Goal: Information Seeking & Learning: Learn about a topic

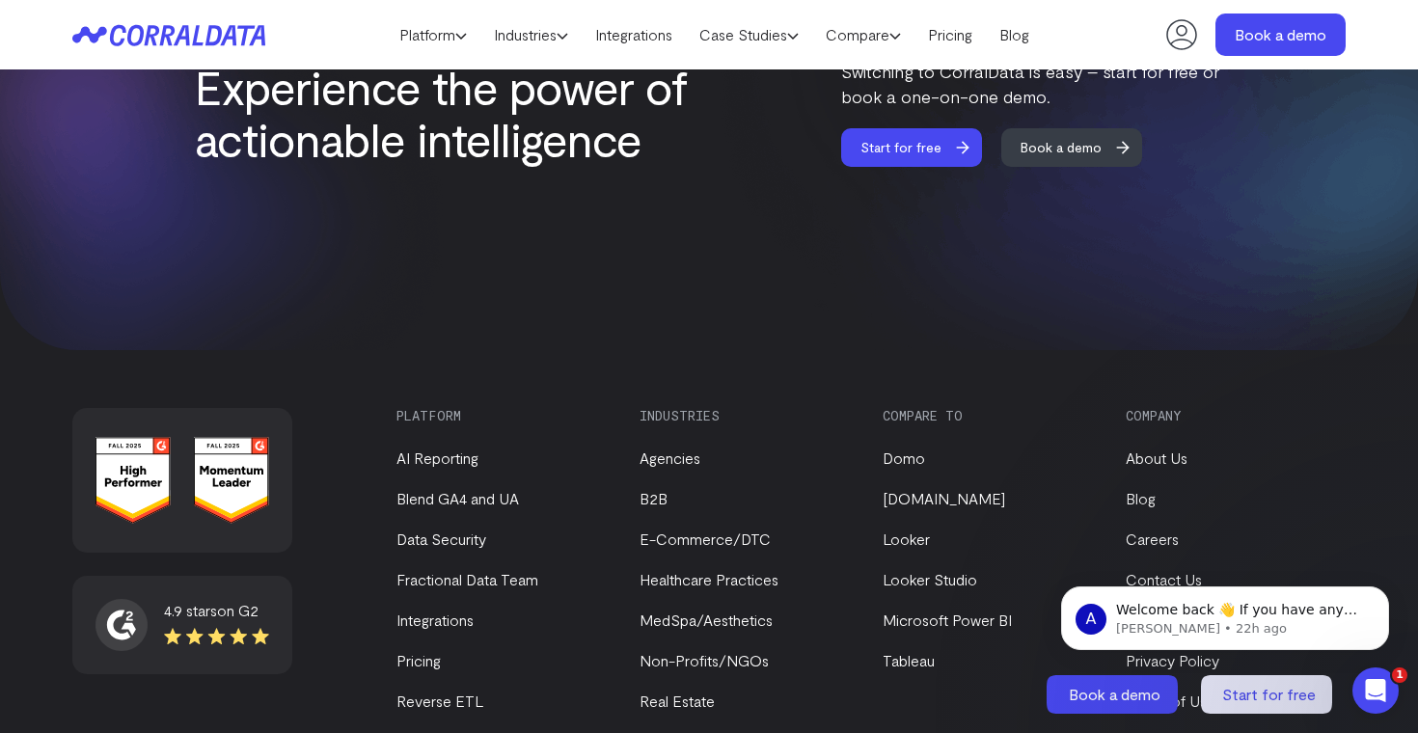
scroll to position [8340, 0]
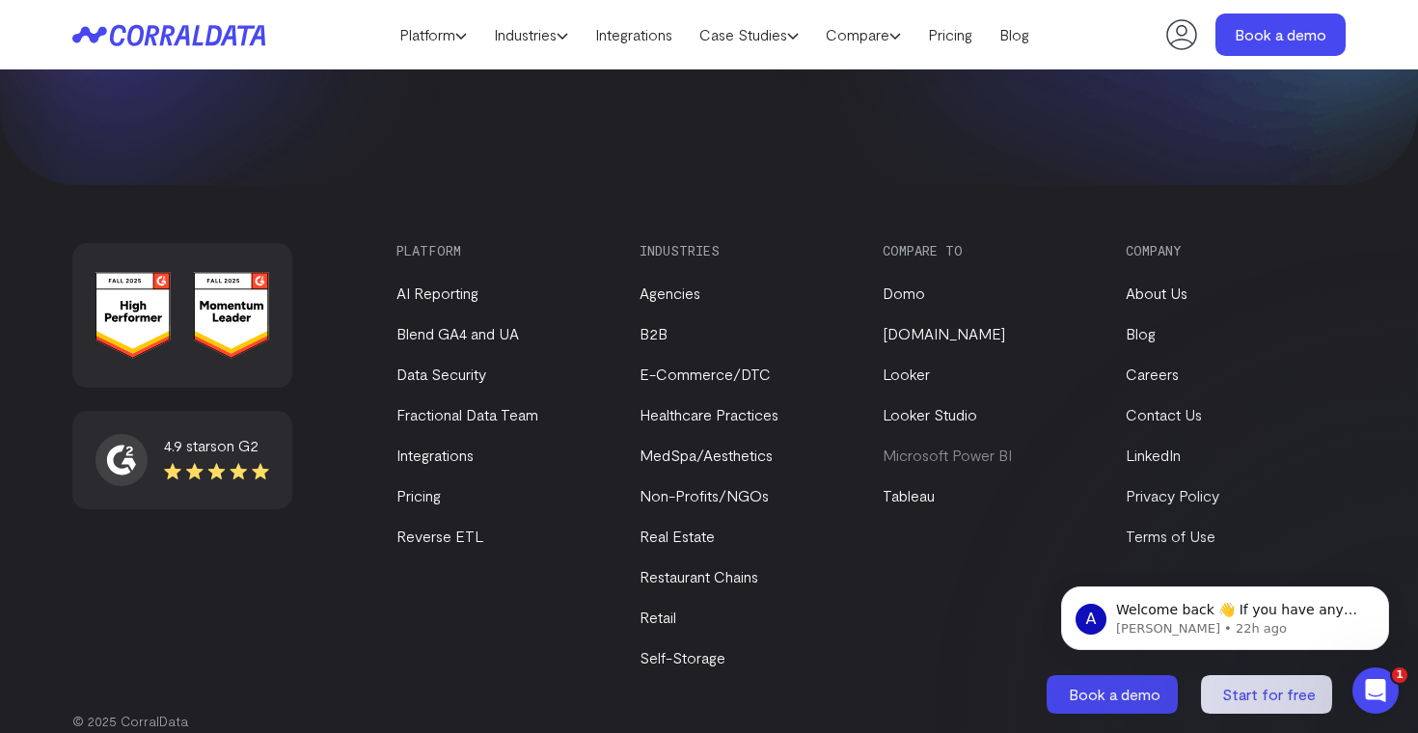
click at [955, 446] on link "Microsoft Power BI" at bounding box center [946, 455] width 129 height 18
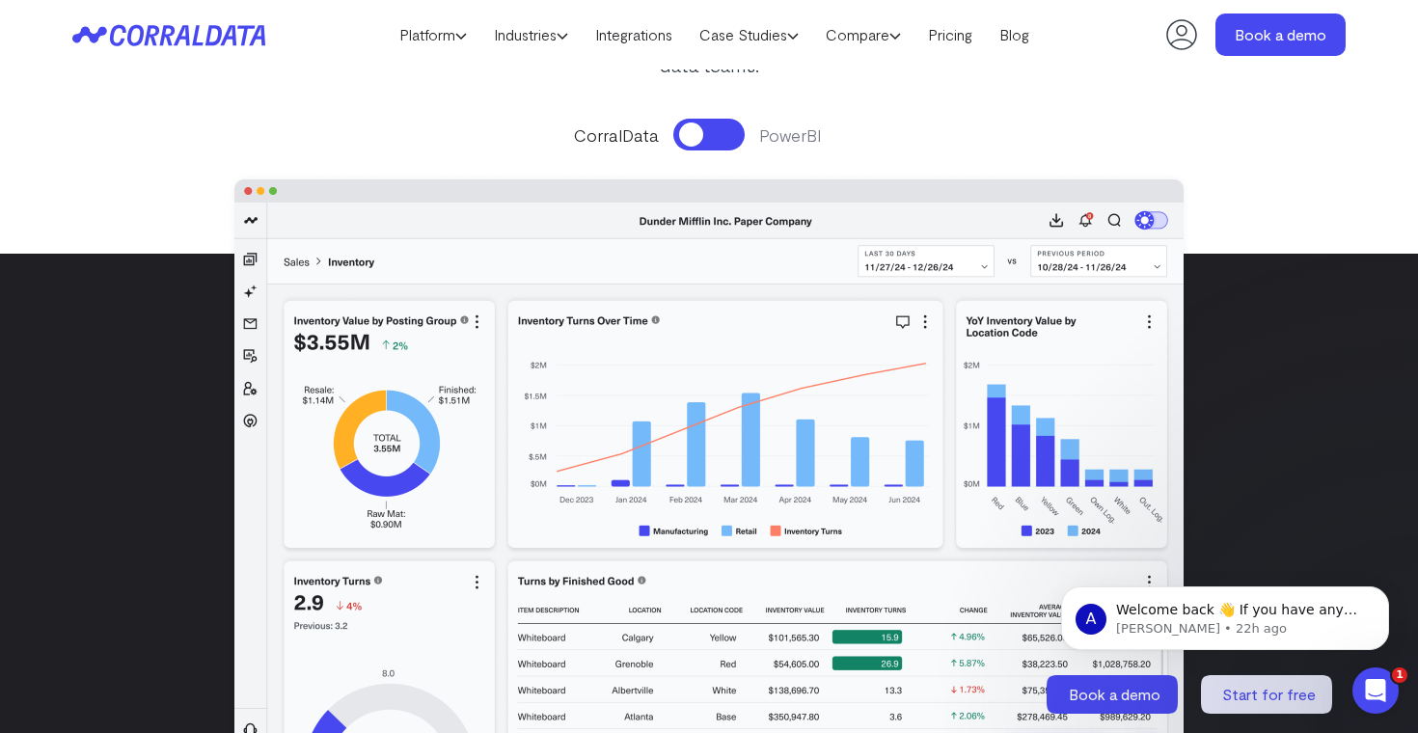
click at [731, 141] on button at bounding box center [708, 135] width 71 height 32
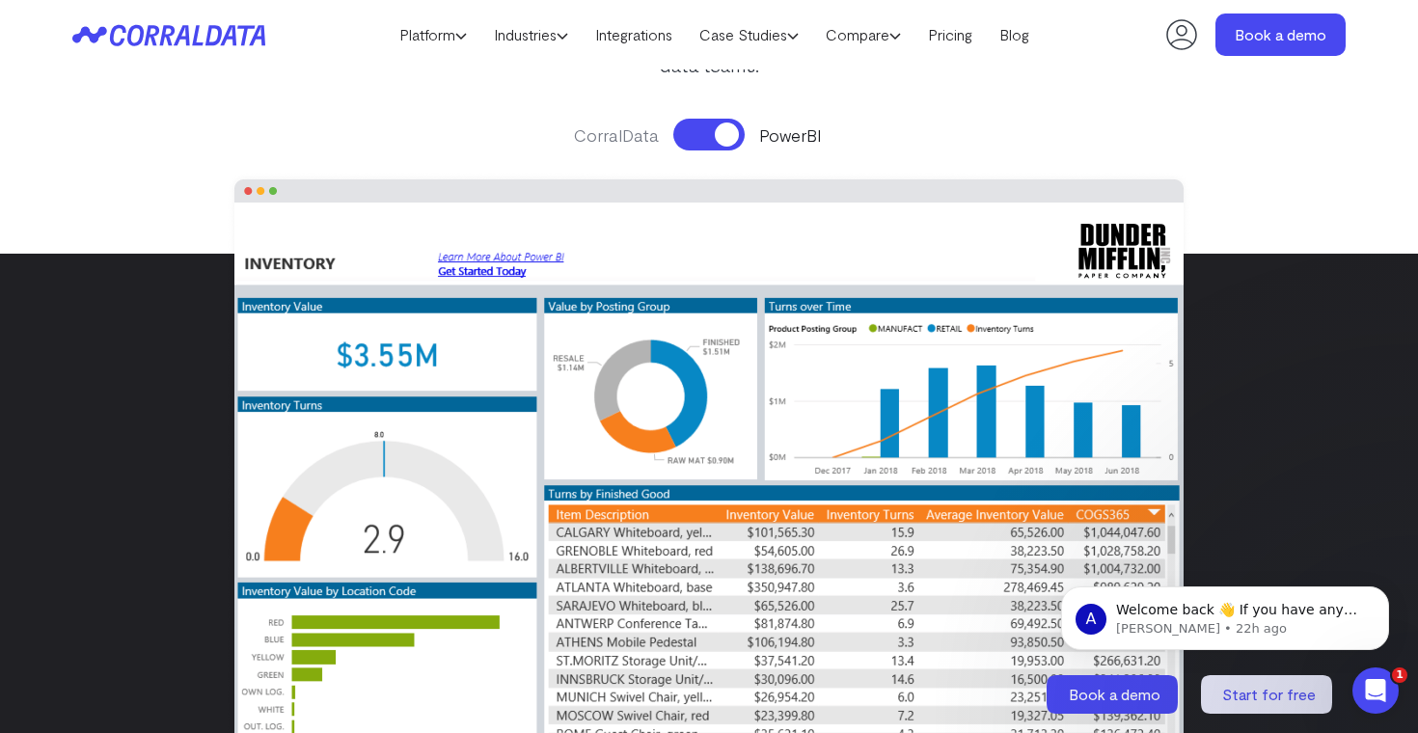
click at [709, 143] on button at bounding box center [708, 135] width 71 height 32
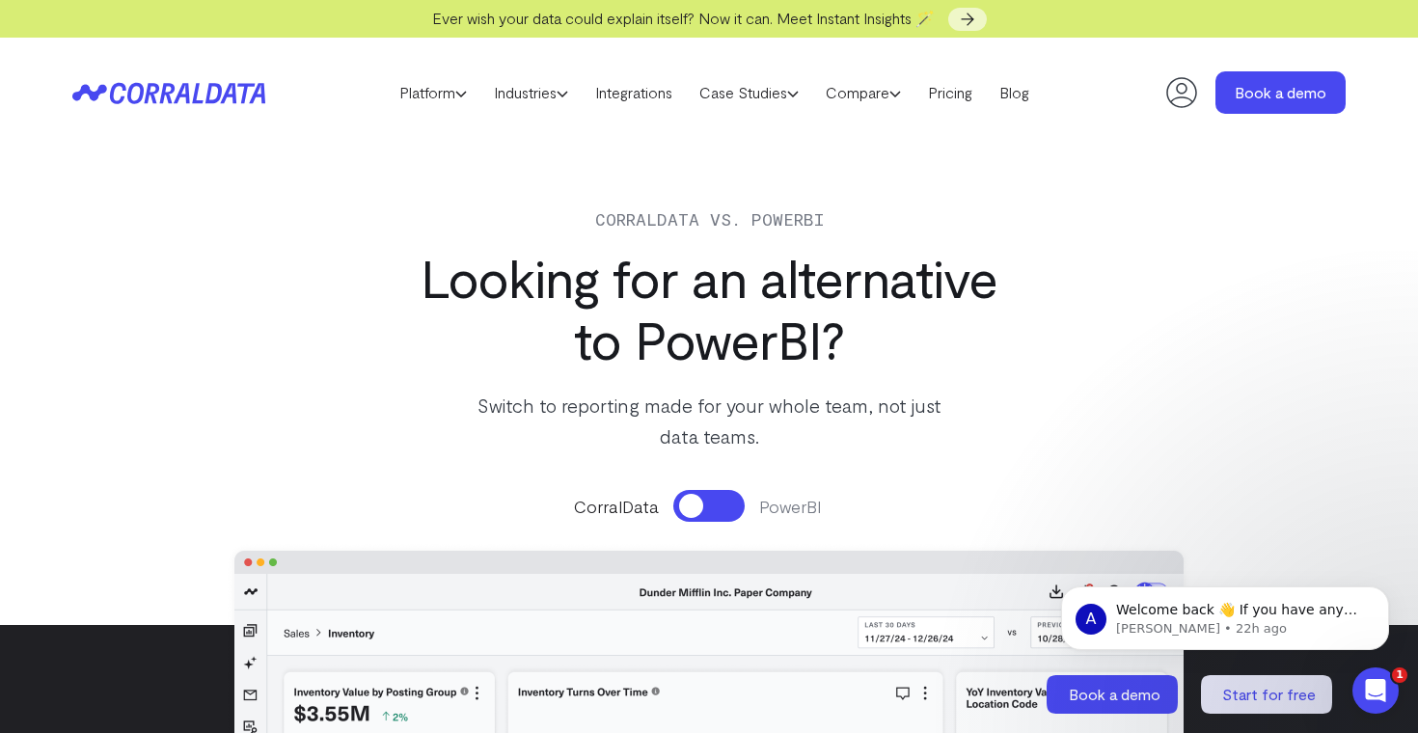
click at [215, 97] on icon at bounding box center [168, 93] width 193 height 22
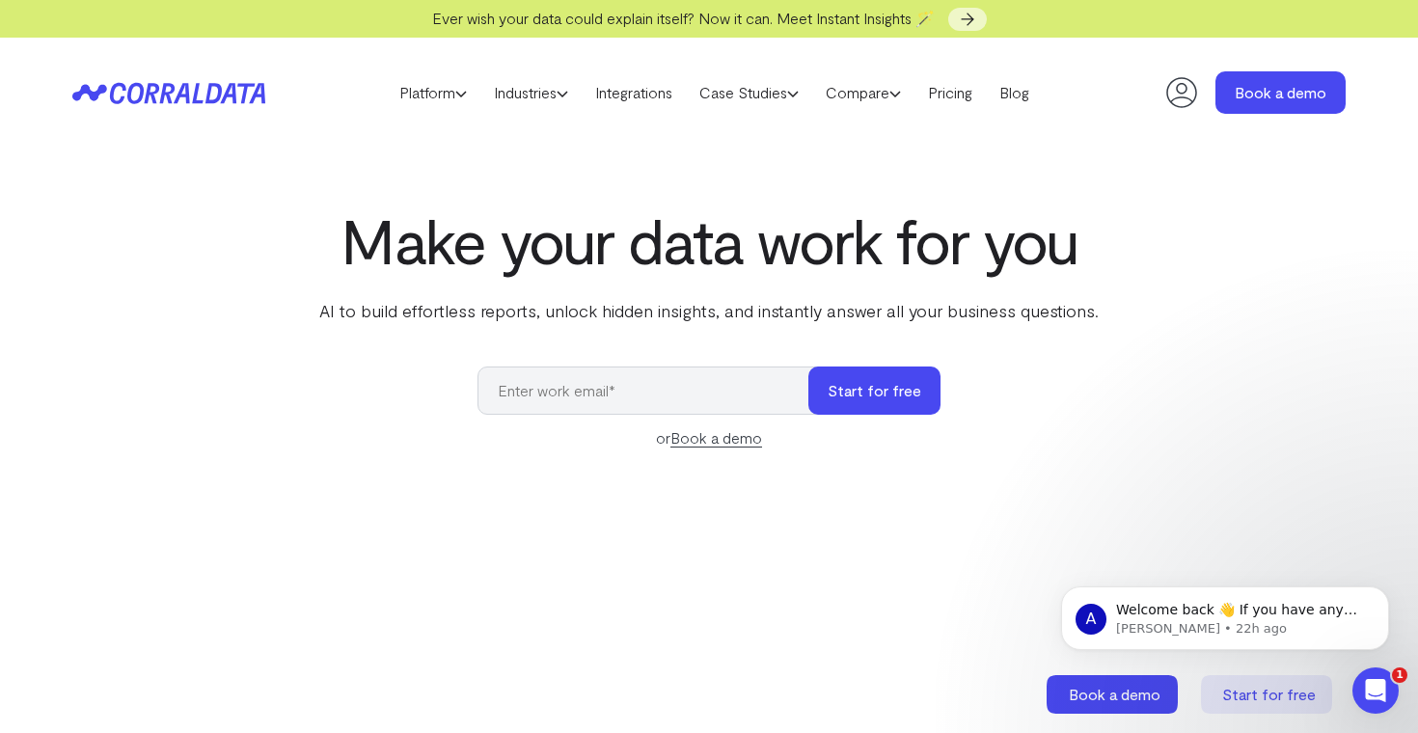
click at [202, 96] on icon at bounding box center [168, 93] width 193 height 22
